Goal: Task Accomplishment & Management: Manage account settings

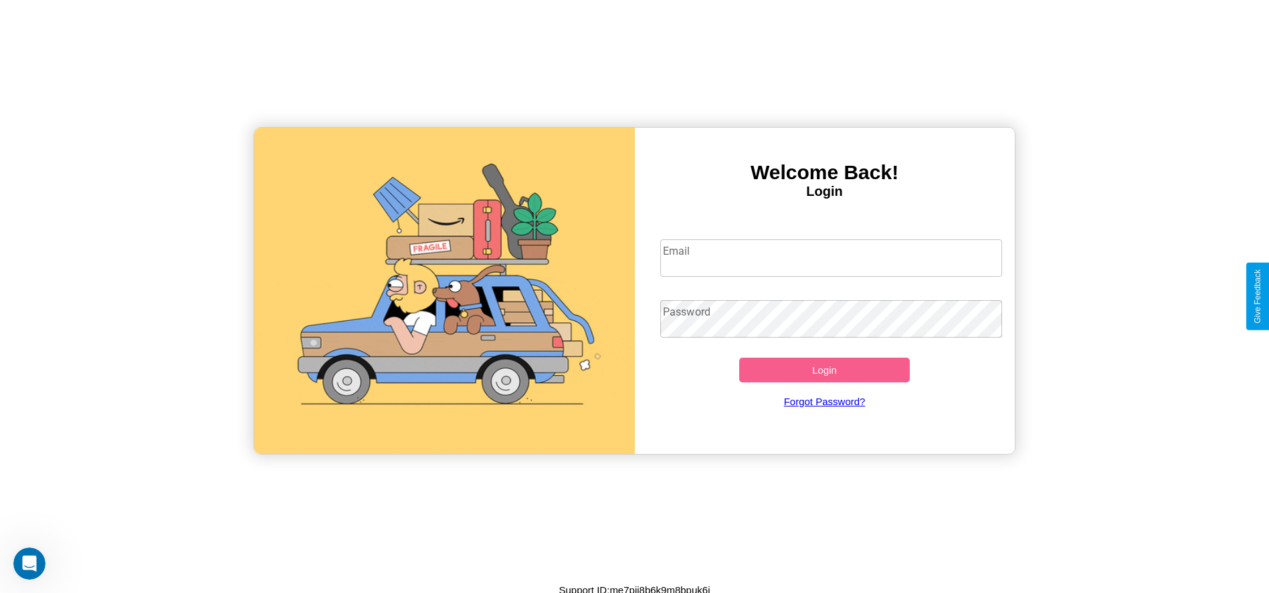
click at [831, 257] on input "Email" at bounding box center [831, 257] width 342 height 37
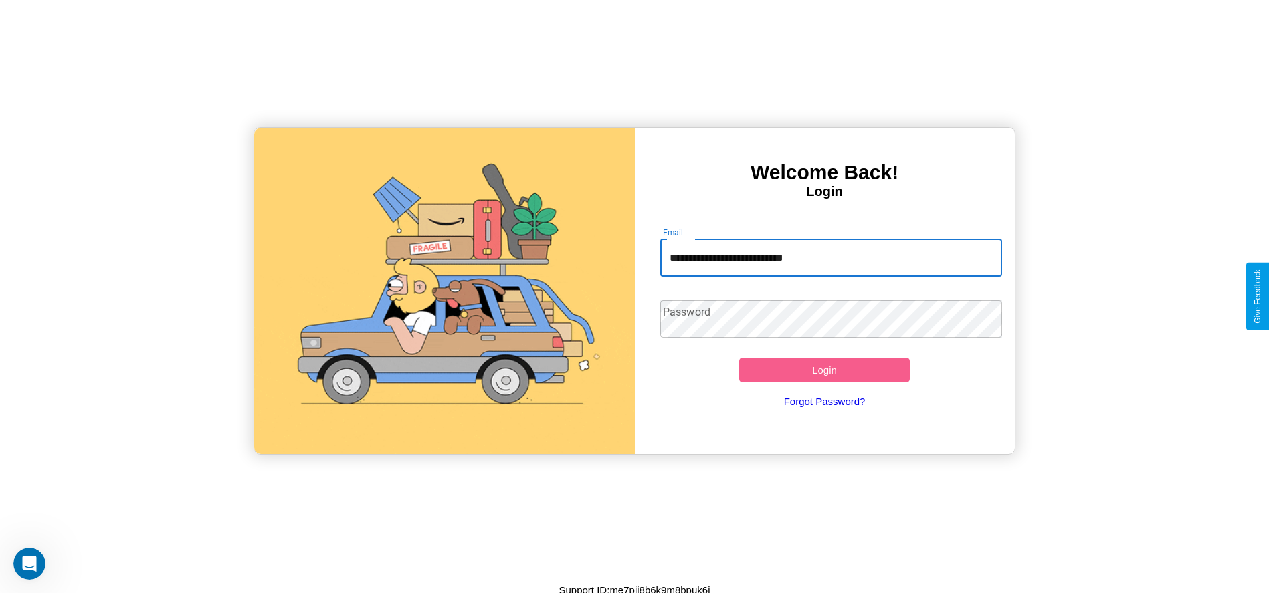
type input "**********"
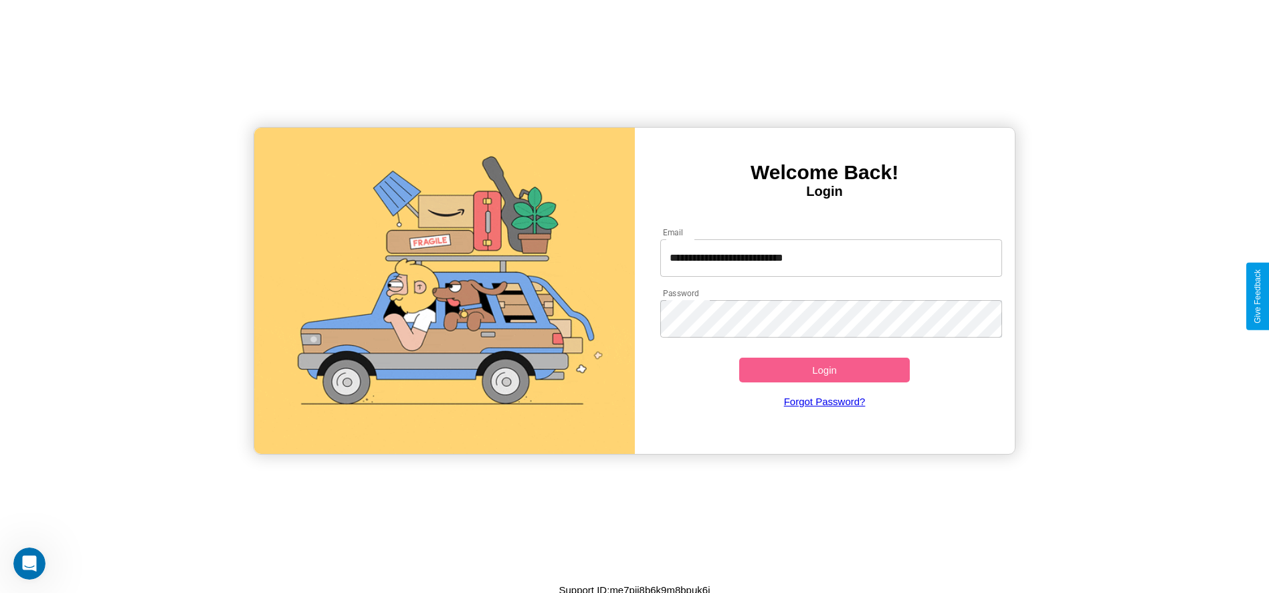
click at [824, 370] on button "Login" at bounding box center [824, 370] width 171 height 25
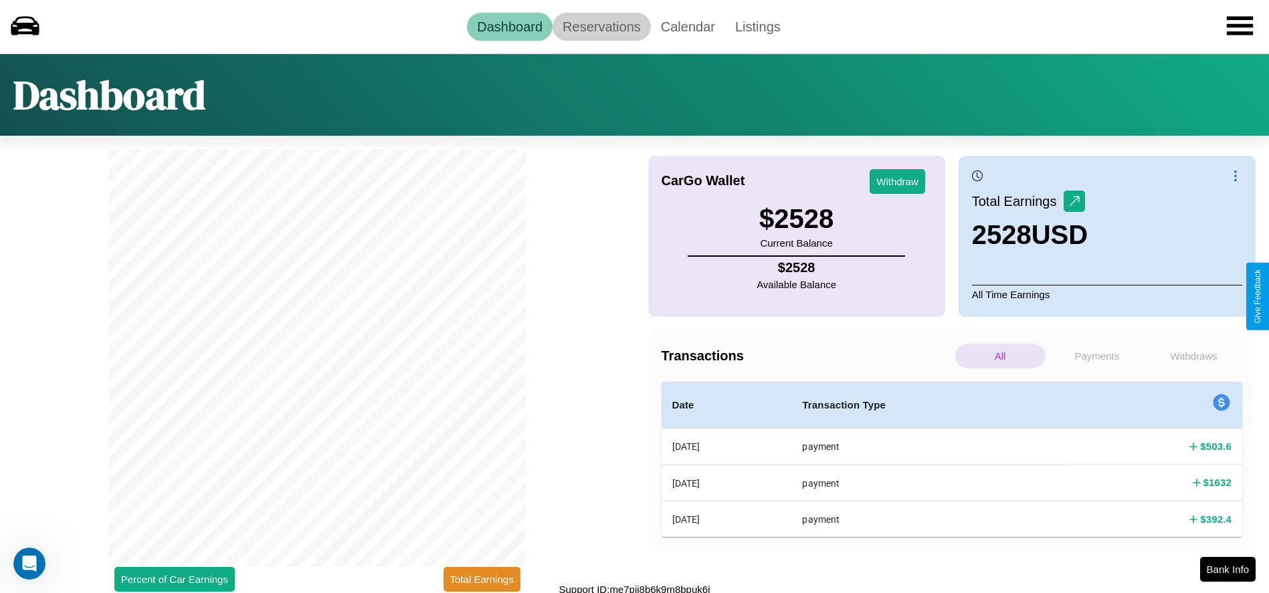
click at [601, 26] on link "Reservations" at bounding box center [601, 27] width 98 height 28
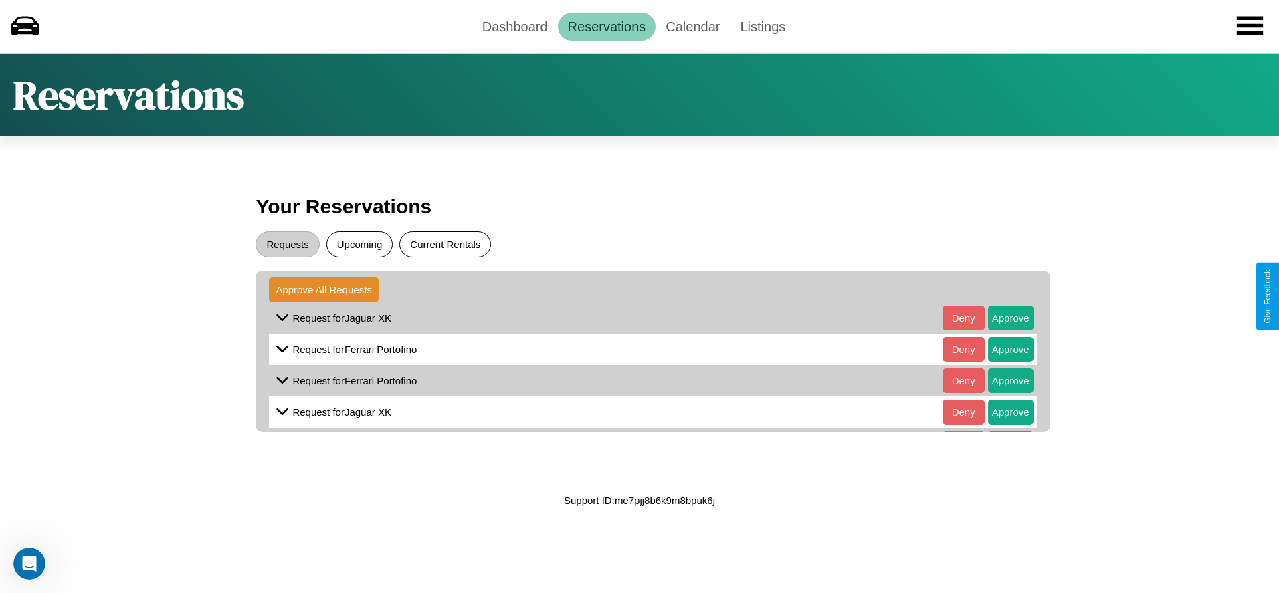
click at [445, 244] on button "Current Rentals" at bounding box center [445, 244] width 92 height 26
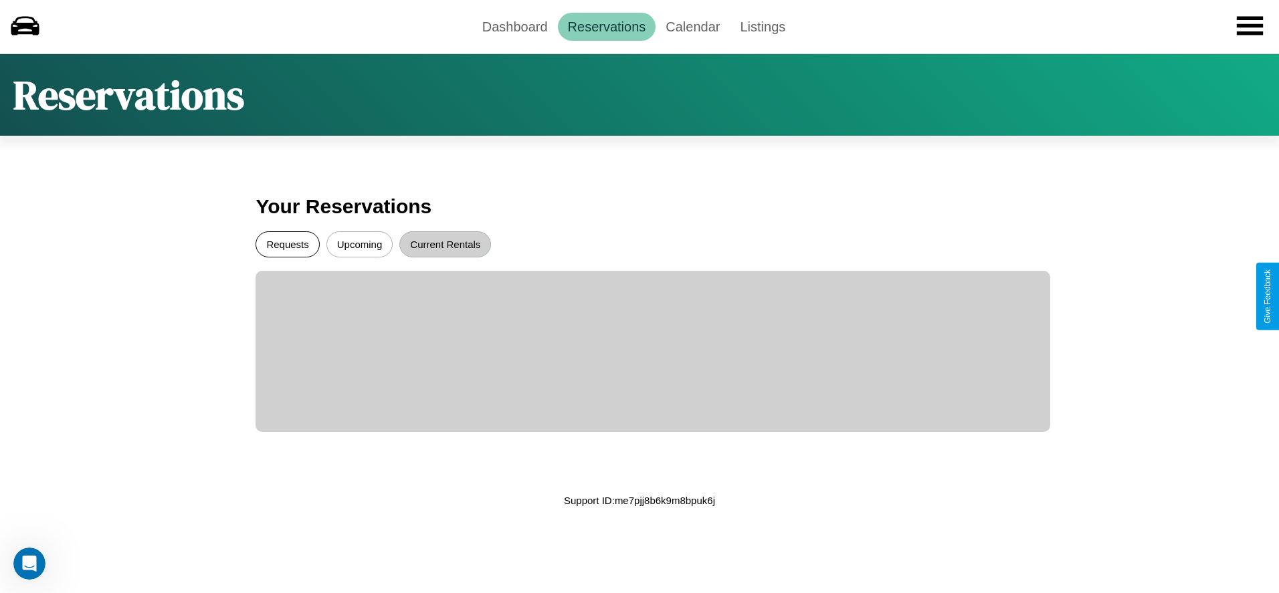
click at [288, 244] on button "Requests" at bounding box center [287, 244] width 64 height 26
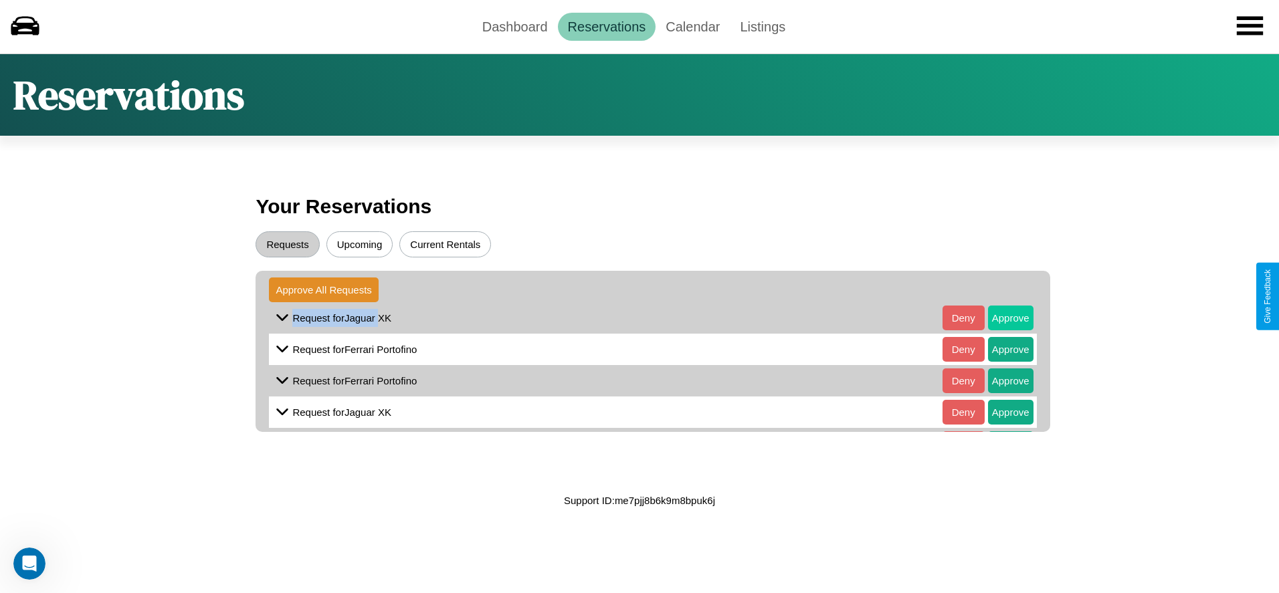
click at [1000, 318] on button "Approve" at bounding box center [1010, 318] width 45 height 25
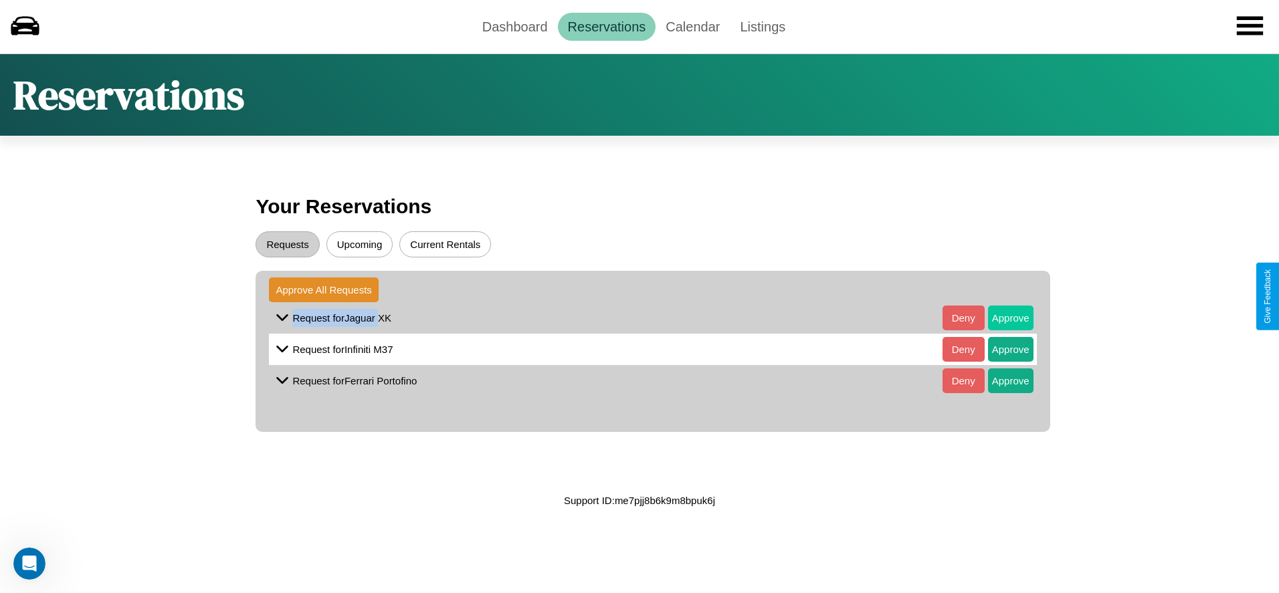
click at [1000, 318] on button "Approve" at bounding box center [1010, 318] width 45 height 25
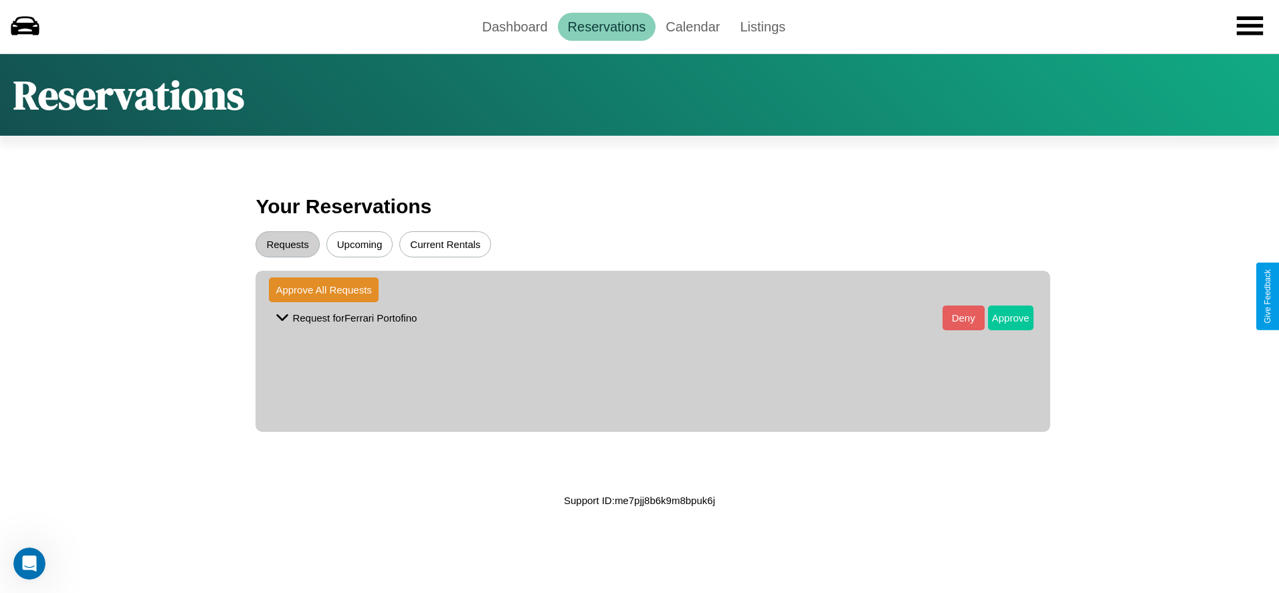
click at [1000, 318] on button "Approve" at bounding box center [1010, 318] width 45 height 25
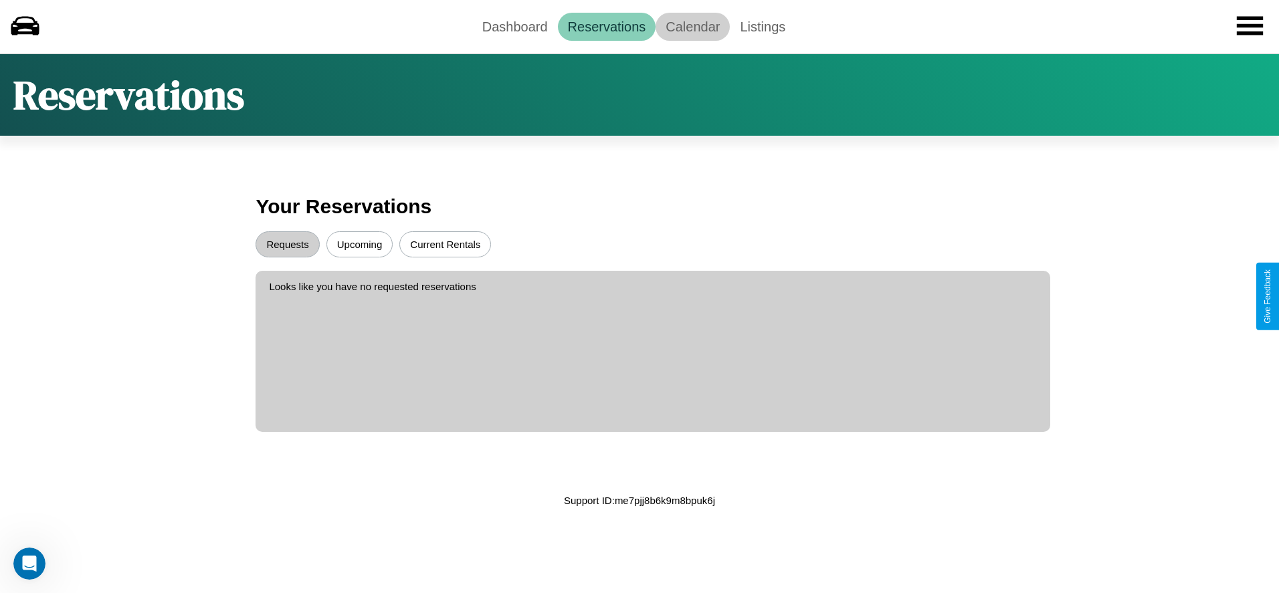
click at [692, 26] on link "Calendar" at bounding box center [692, 27] width 74 height 28
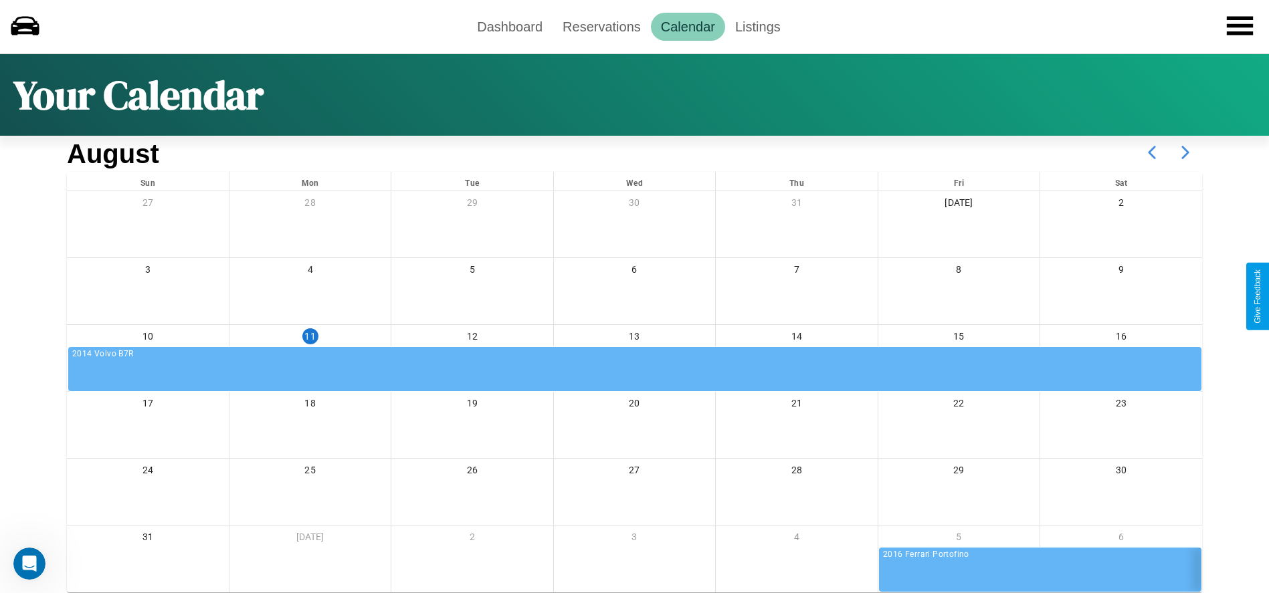
click at [1185, 152] on icon at bounding box center [1184, 152] width 33 height 33
